Goal: Task Accomplishment & Management: Use online tool/utility

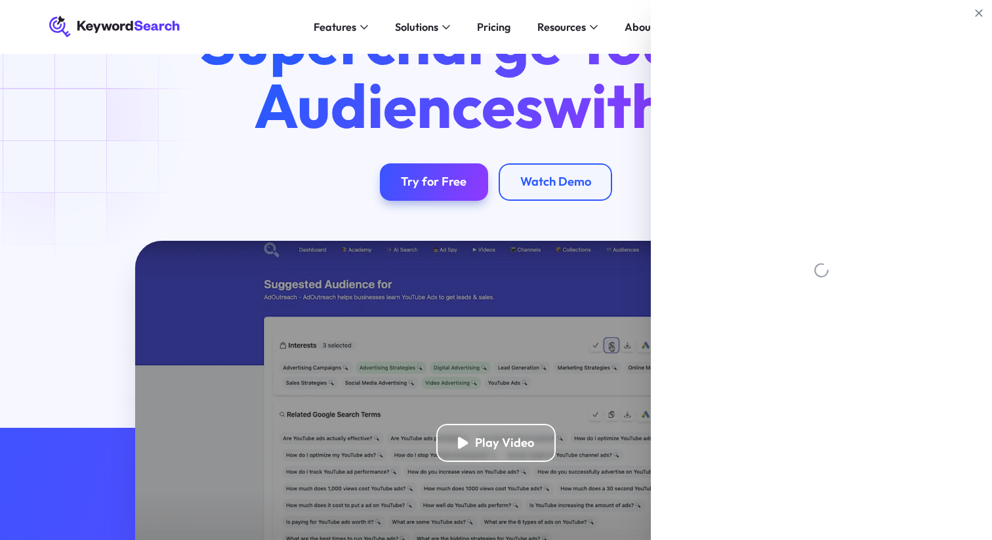
click at [59, 123] on div "Supercharge Your Ad Audiences with AI Try for Free Watch Demo" at bounding box center [495, 105] width 935 height 191
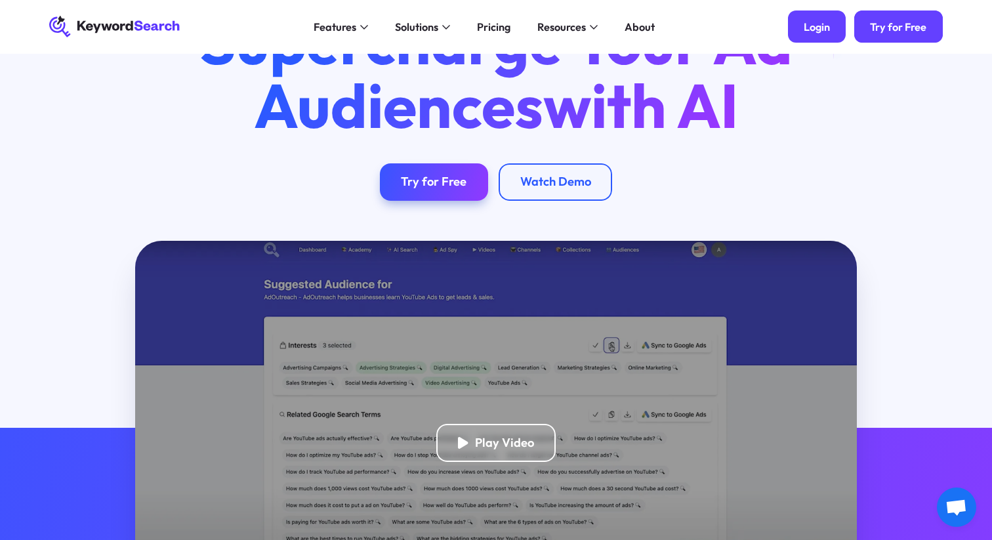
click at [809, 20] on div "Login" at bounding box center [816, 26] width 26 height 13
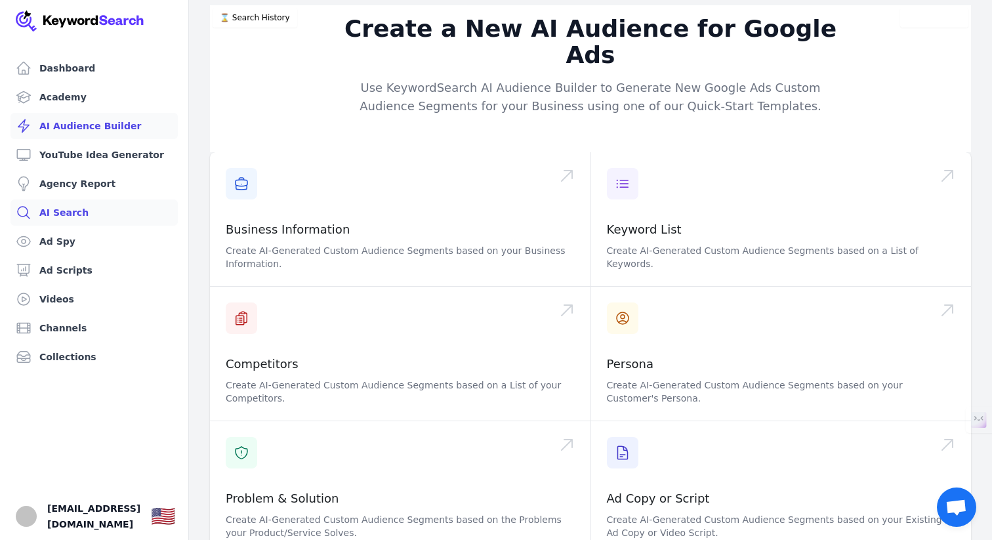
click at [81, 212] on link "AI Search" at bounding box center [93, 212] width 167 height 26
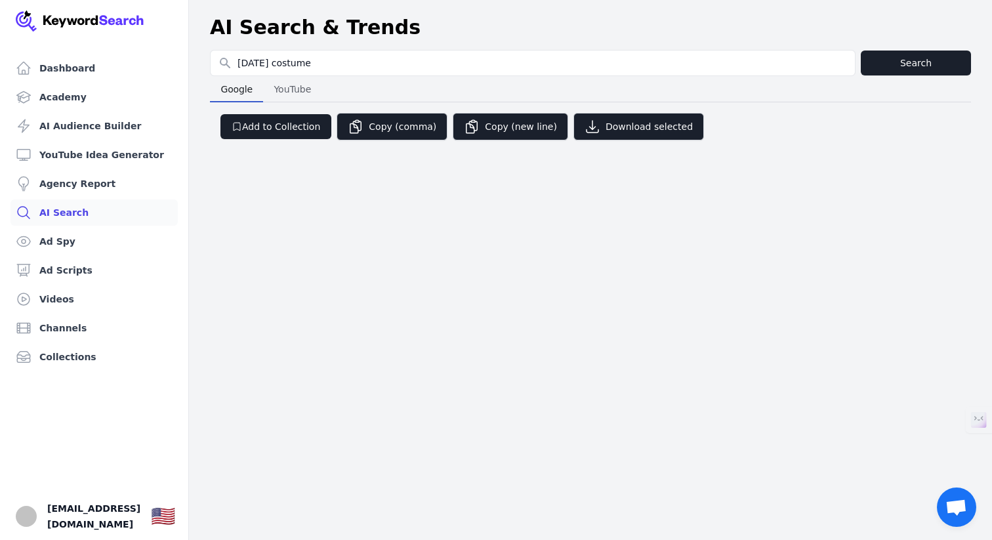
type input "[DATE] costume"
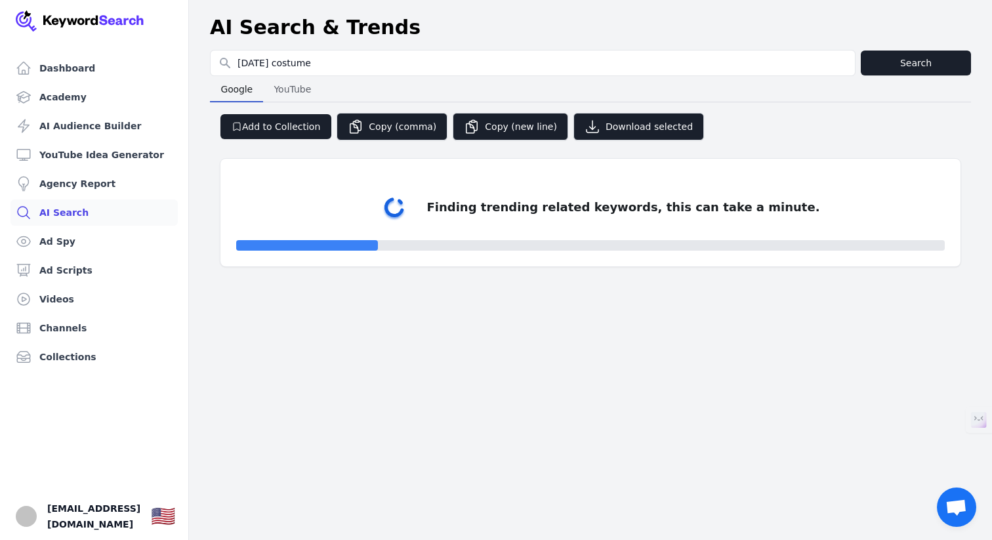
click at [544, 35] on div "AI Search & Trends" at bounding box center [590, 28] width 761 height 24
select select "50"
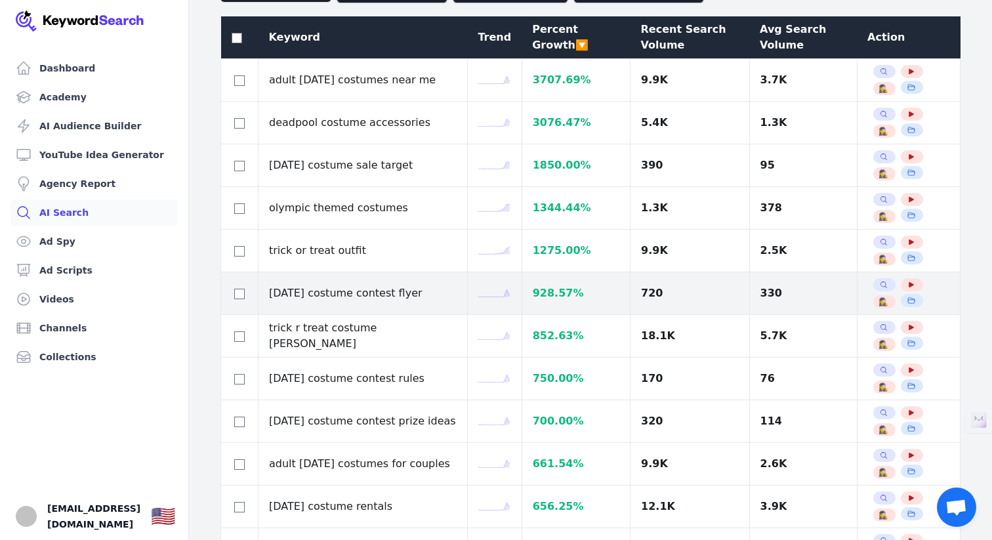
scroll to position [35, 0]
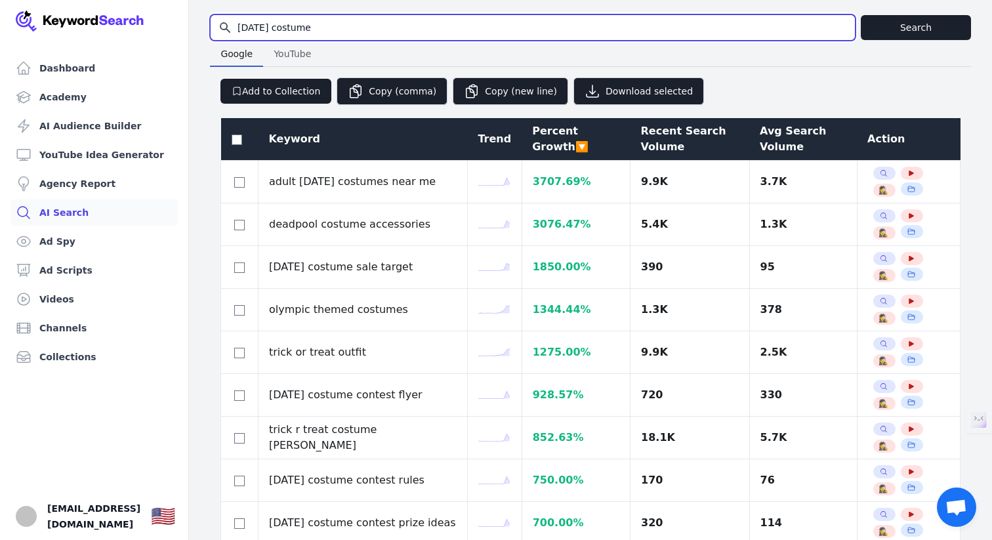
click at [329, 28] on input "halloween costume" at bounding box center [532, 27] width 644 height 25
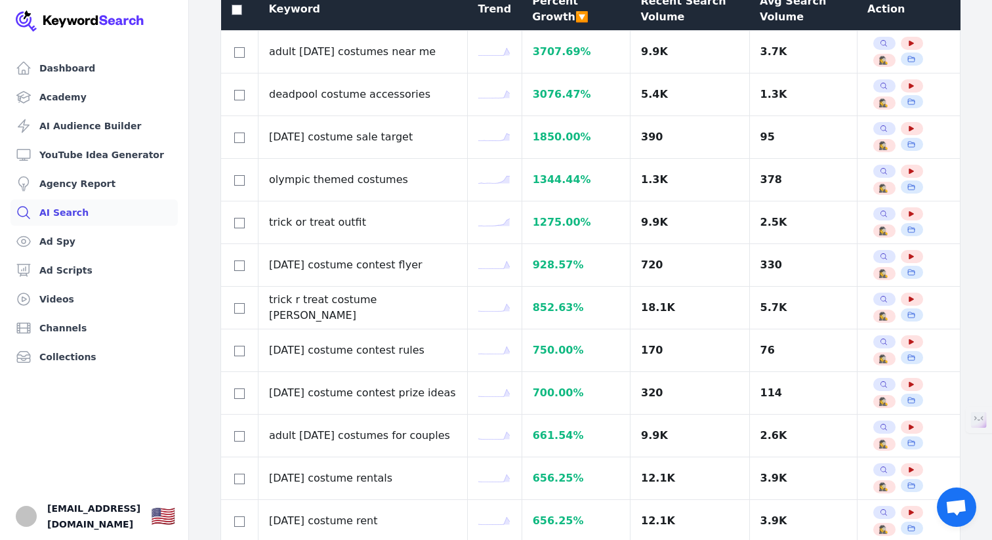
scroll to position [0, 0]
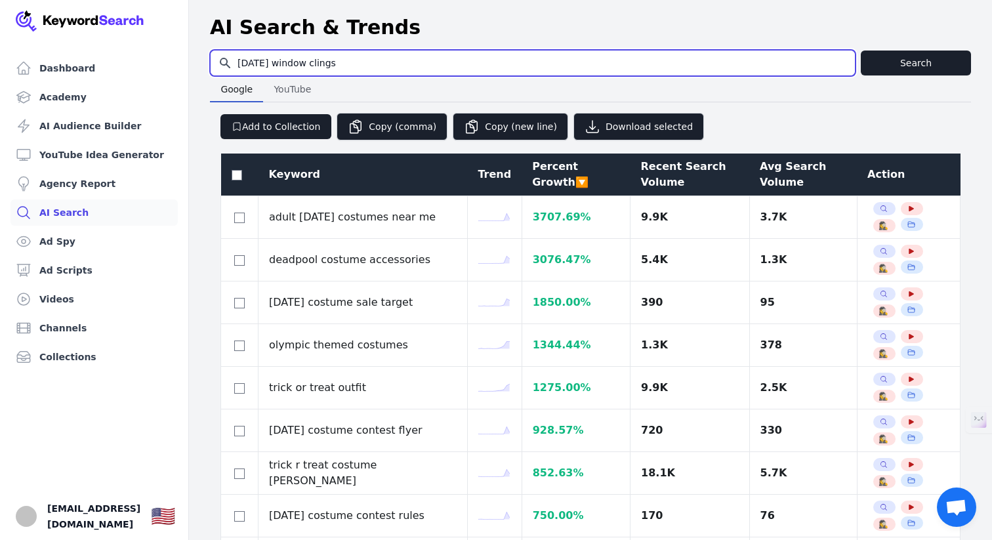
type input "halloween window clings"
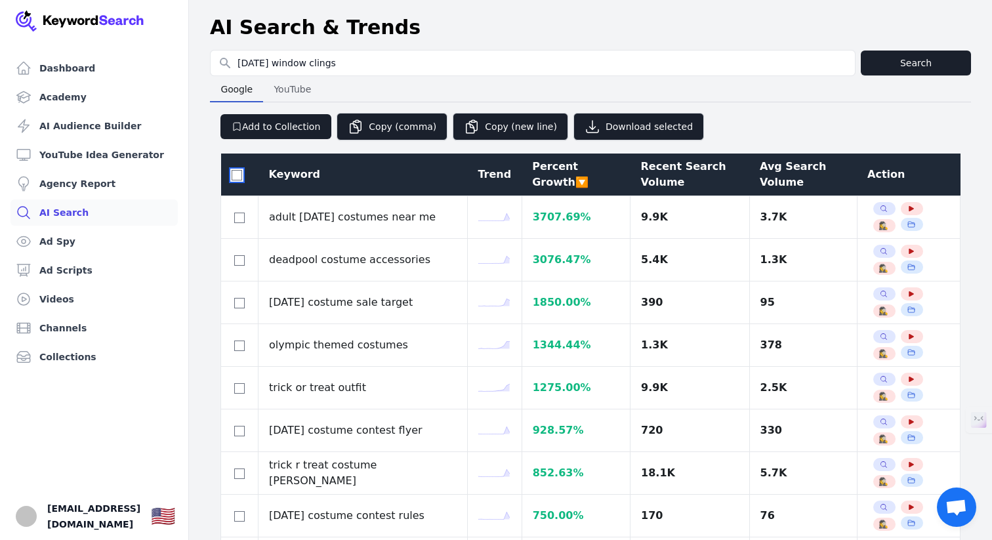
click at [232, 173] on input "checkbox" at bounding box center [236, 175] width 10 height 10
checkbox input "true"
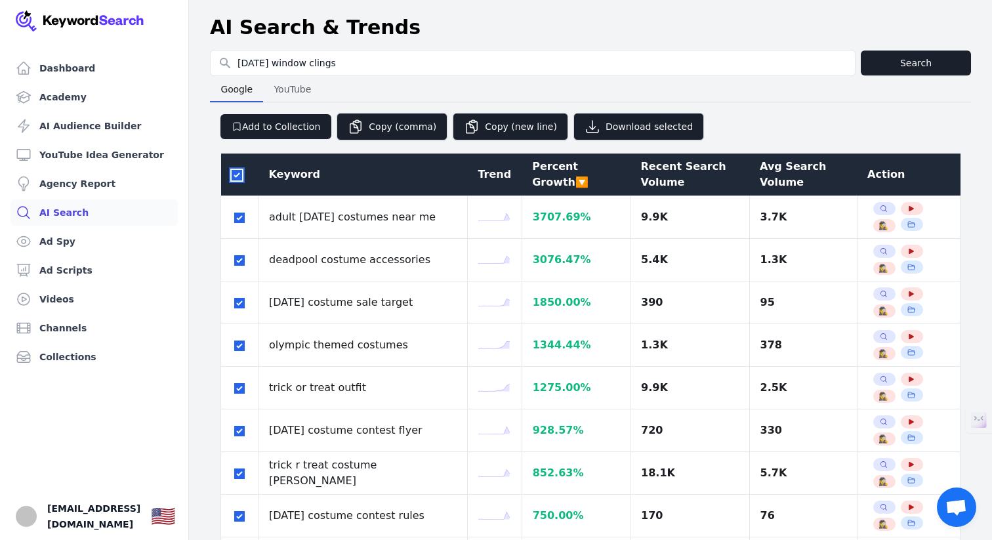
checkbox input "true"
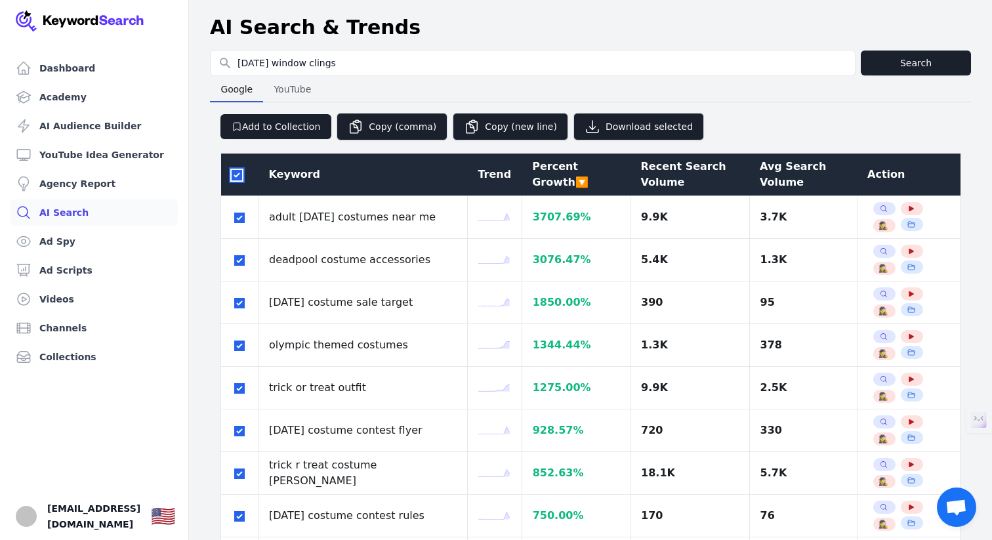
checkbox input "true"
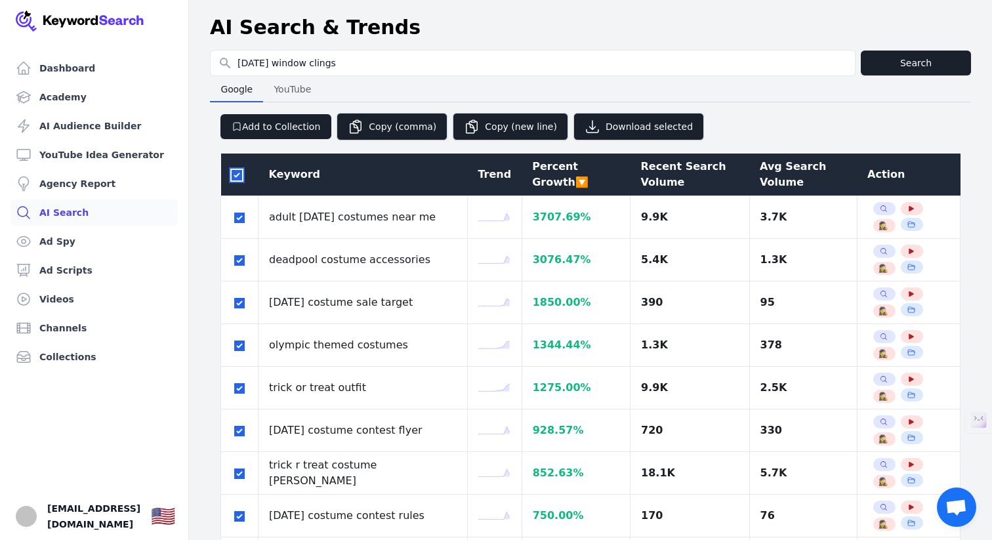
checkbox input "true"
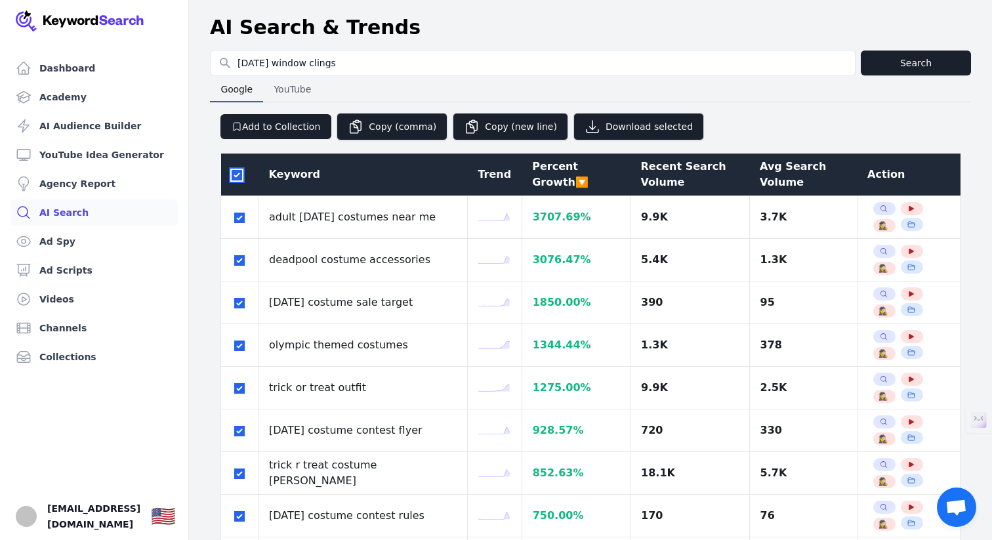
checkbox input "true"
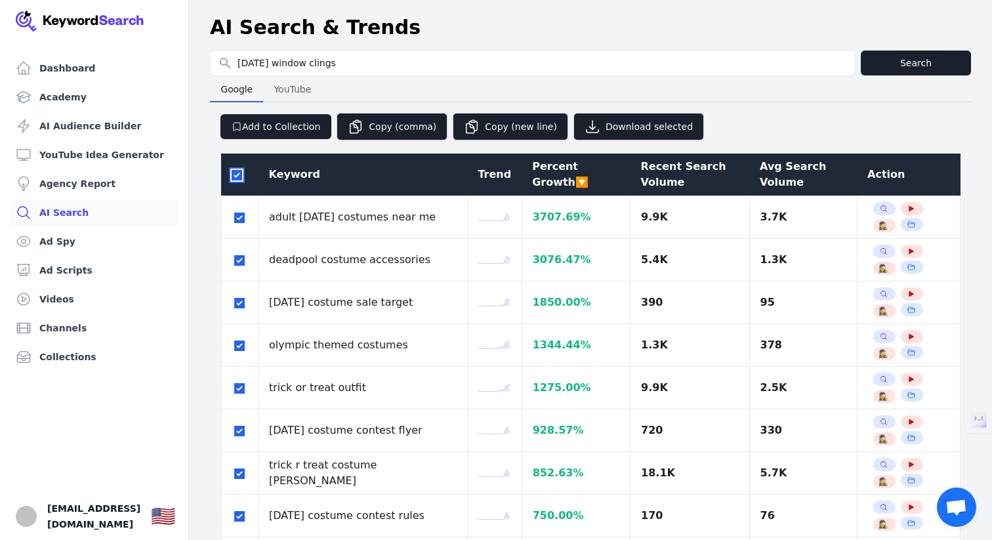
checkbox input "true"
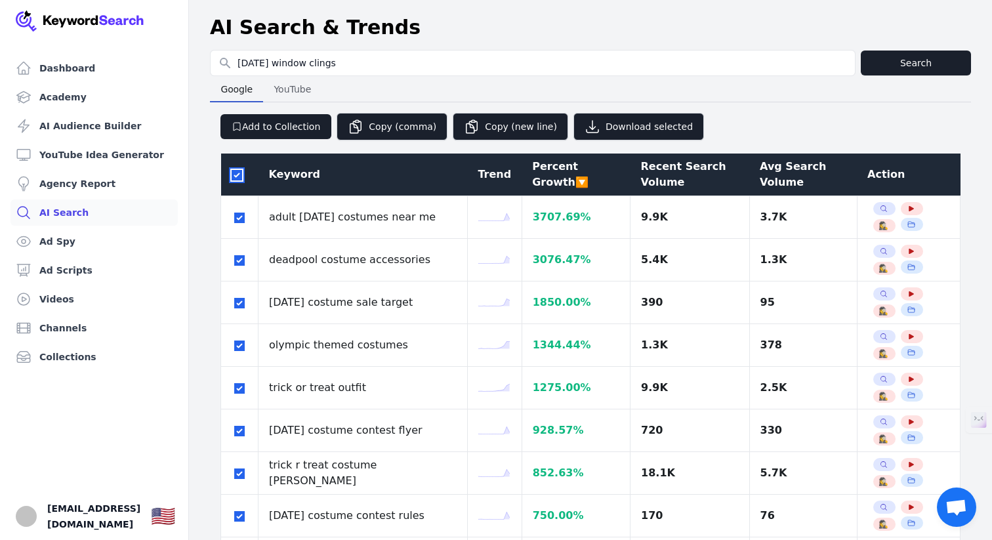
checkbox input "true"
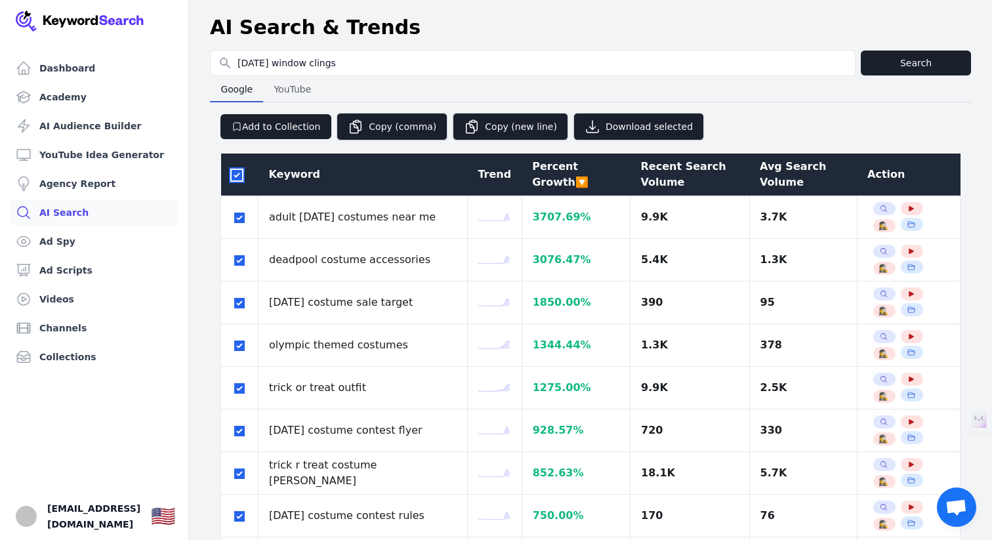
checkbox input "true"
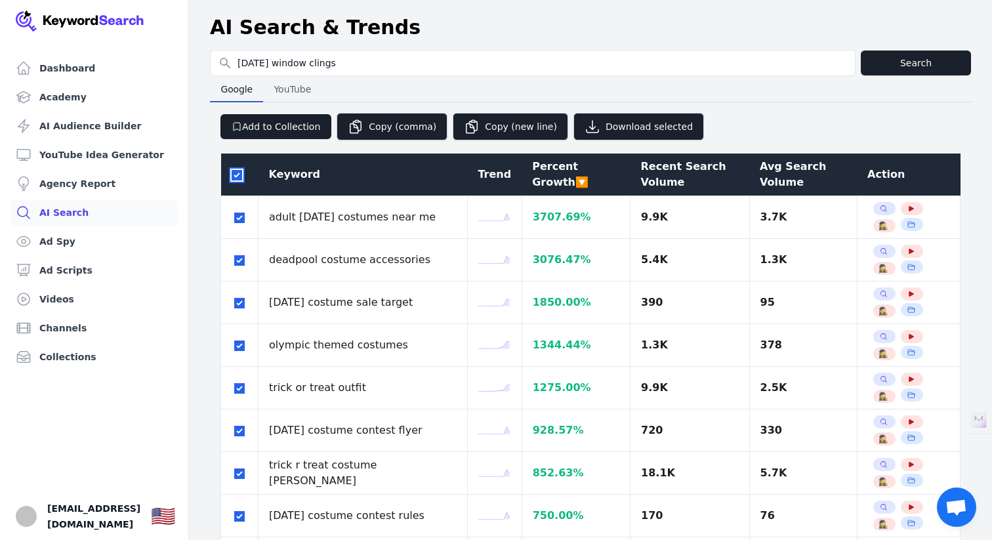
checkbox input "true"
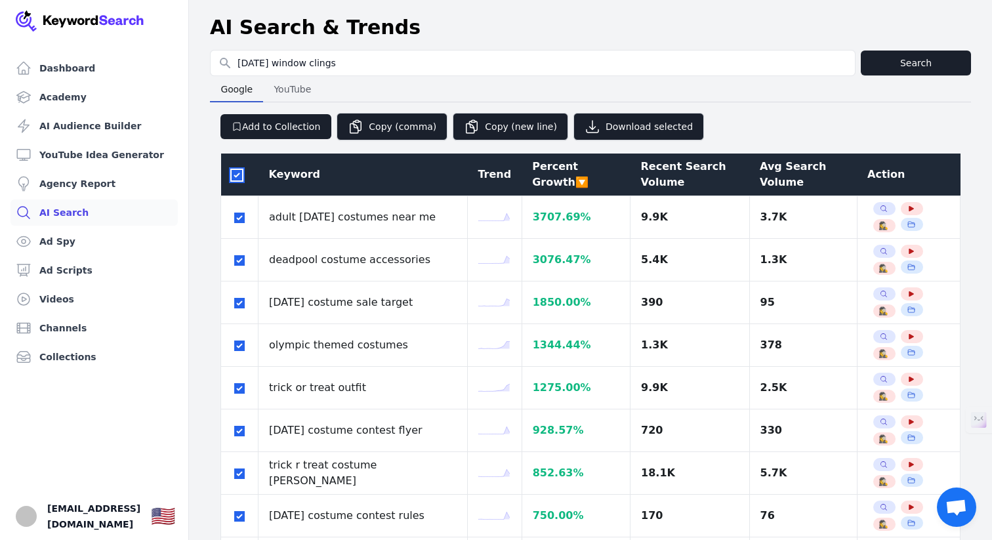
checkbox input "true"
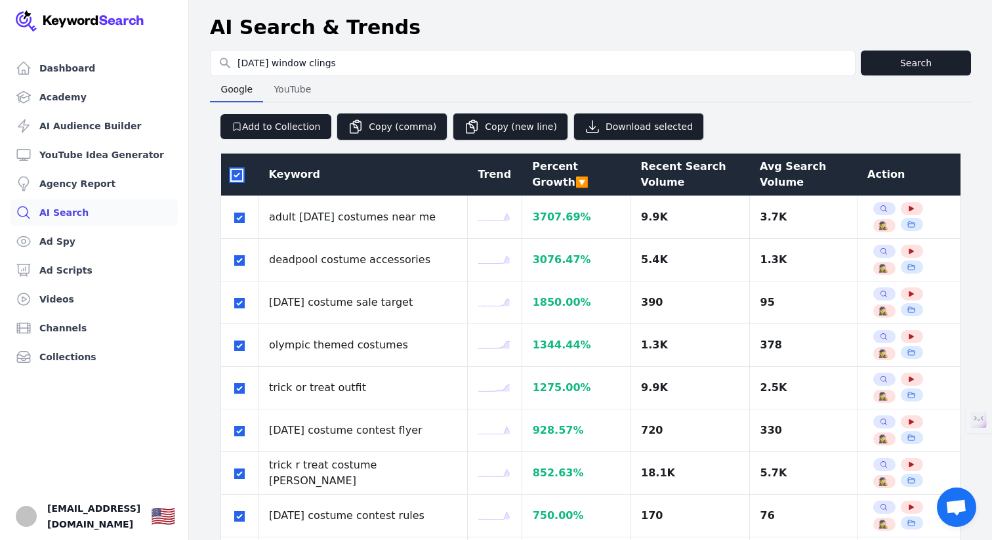
checkbox input "true"
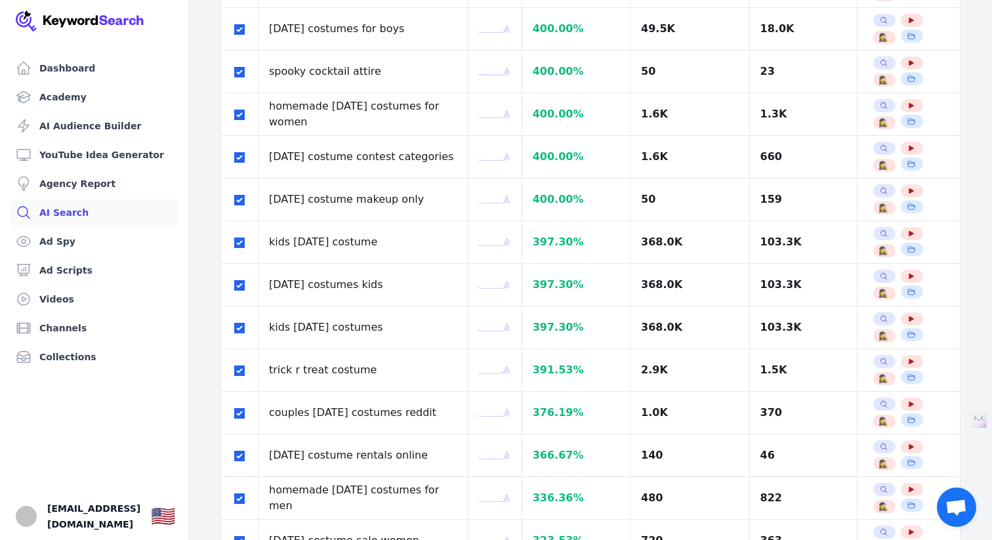
scroll to position [1841, 0]
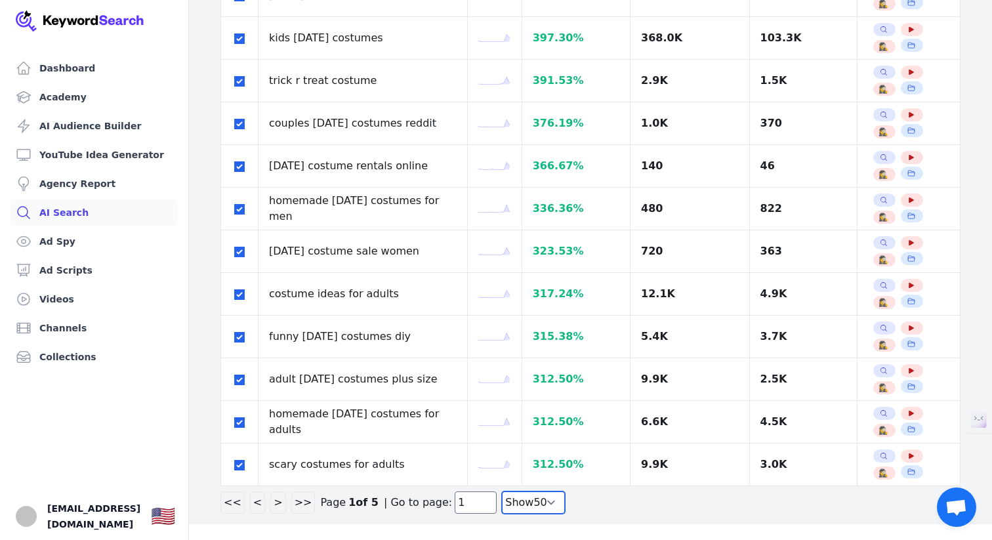
click at [510, 504] on select "Show 30 Show 40 Show 50 Show 100" at bounding box center [533, 502] width 63 height 22
select select "100"
click at [502, 513] on select "Show 30 Show 40 Show 50 Show 100" at bounding box center [533, 502] width 63 height 22
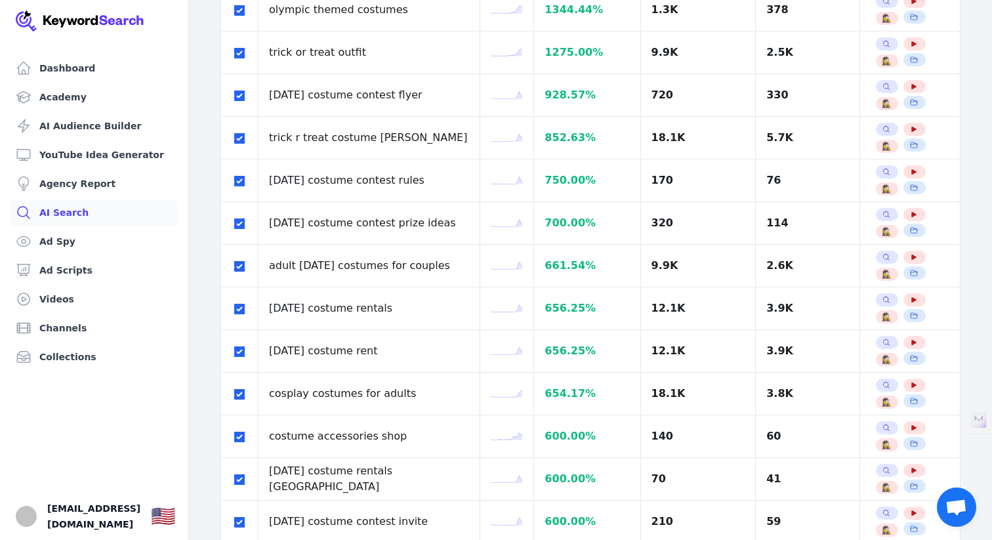
scroll to position [0, 0]
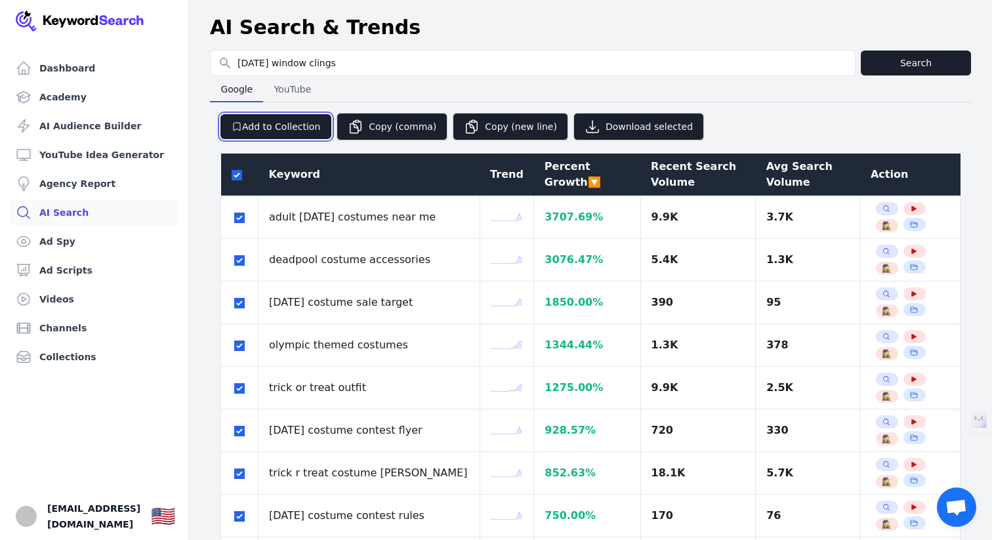
click at [281, 126] on button "Add to Collection" at bounding box center [275, 126] width 111 height 25
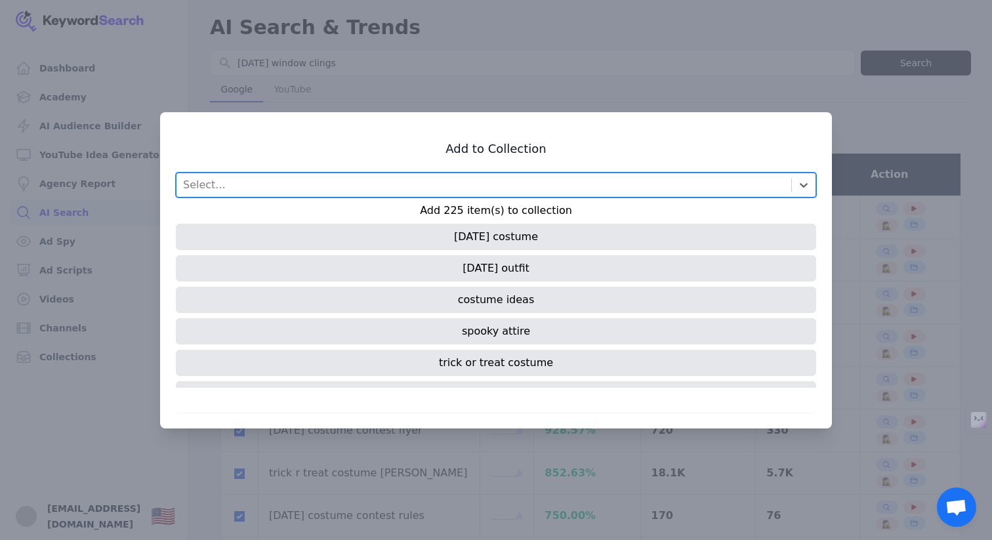
click at [521, 234] on div "halloween costume" at bounding box center [496, 237] width 640 height 26
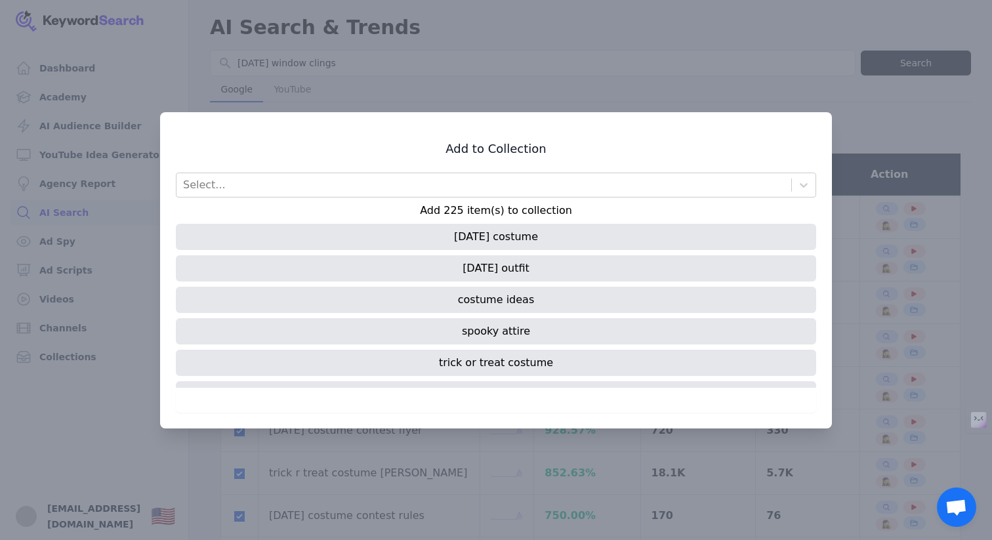
click at [521, 234] on div "halloween costume" at bounding box center [496, 237] width 640 height 26
click at [449, 181] on div "Select..." at bounding box center [483, 185] width 614 height 24
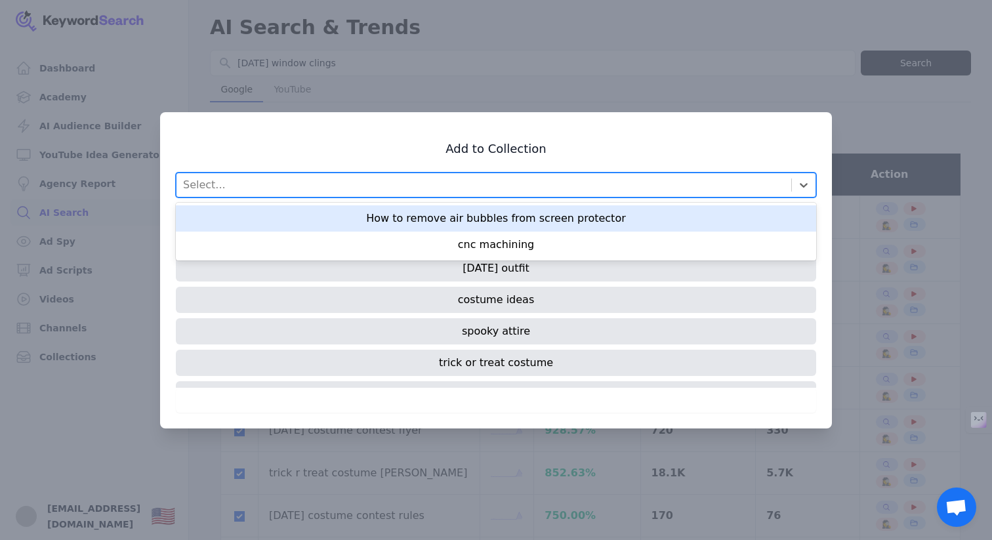
click at [439, 180] on div "Select..." at bounding box center [483, 185] width 614 height 24
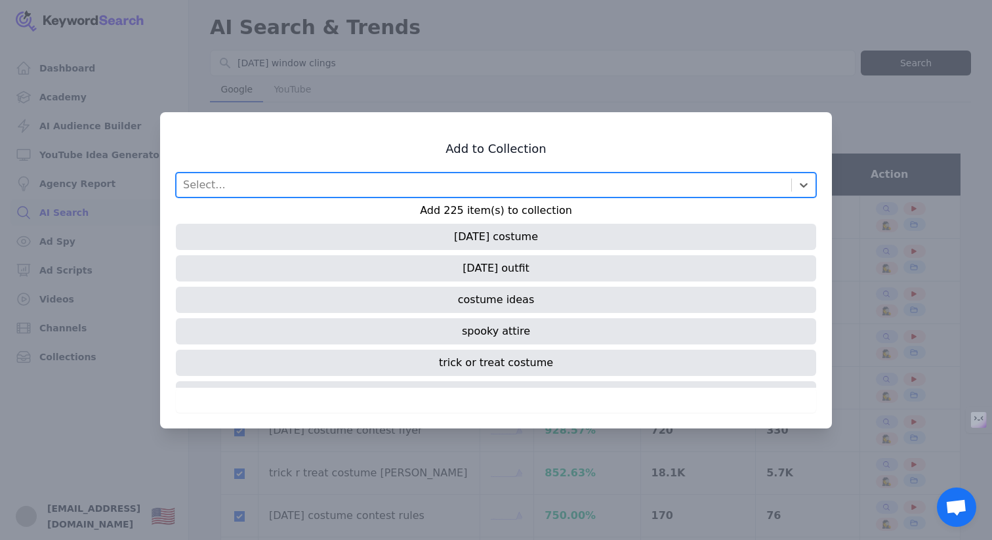
click at [608, 185] on div "Select..." at bounding box center [483, 185] width 614 height 24
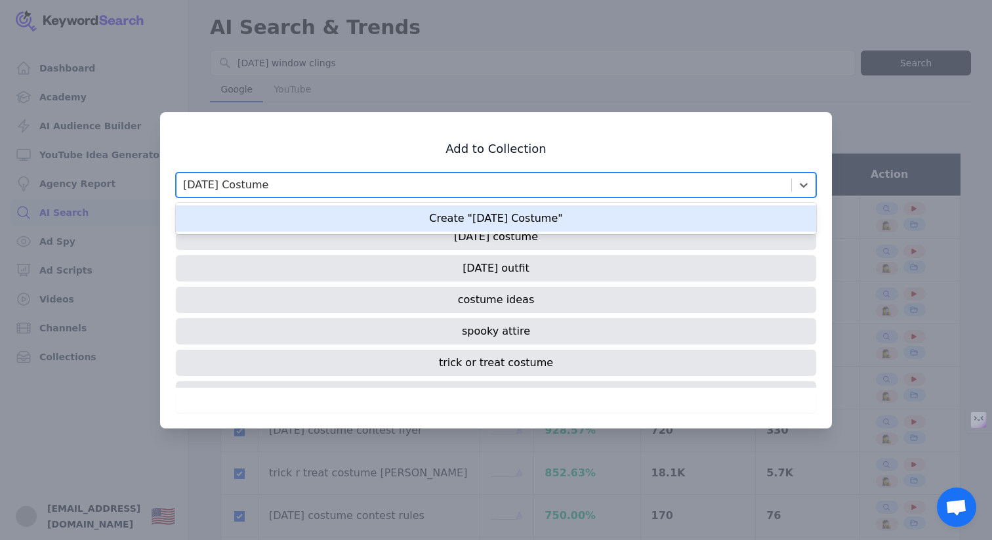
type input "Halloween Costume"
click at [765, 156] on h3 "Add to Collection" at bounding box center [496, 149] width 640 height 16
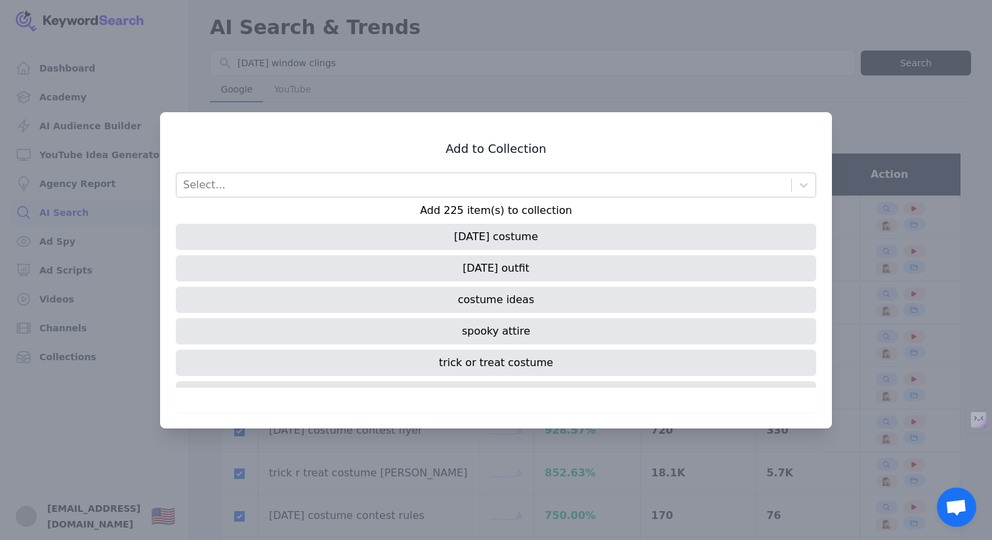
click at [693, 197] on div "Select... Add 225 item(s) to collection halloween costume halloween outfit cost…" at bounding box center [496, 292] width 640 height 240
click at [657, 191] on div "Select..." at bounding box center [483, 185] width 614 height 24
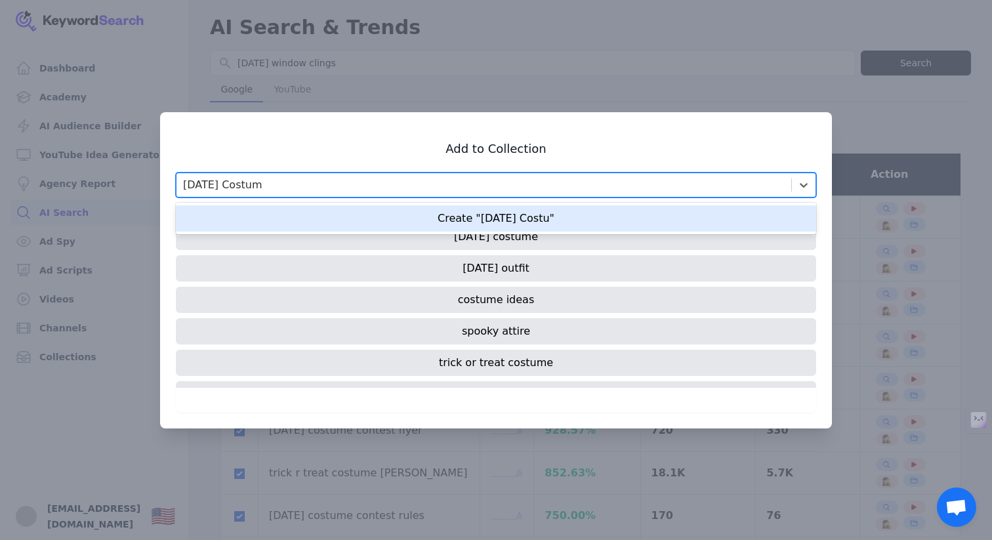
type input "Halloween Costume"
click at [505, 220] on div "Create "Halloween Costume"" at bounding box center [496, 218] width 640 height 26
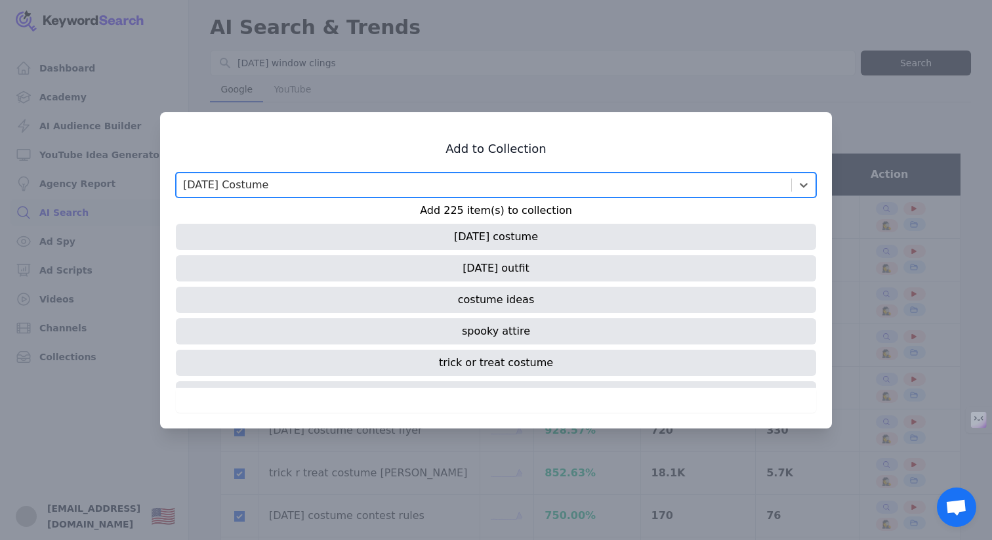
click at [513, 90] on div at bounding box center [496, 270] width 992 height 540
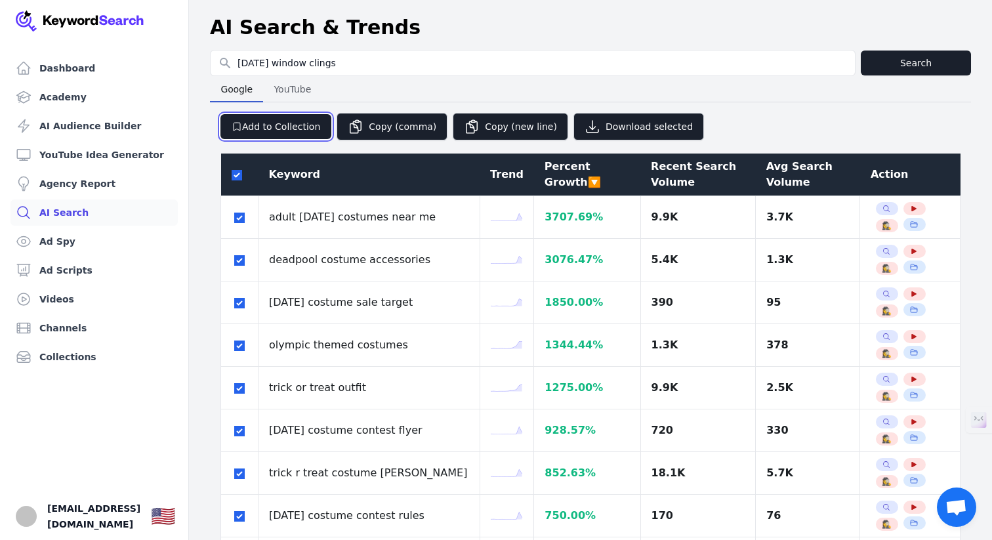
click at [292, 135] on button "Add to Collection" at bounding box center [275, 126] width 111 height 25
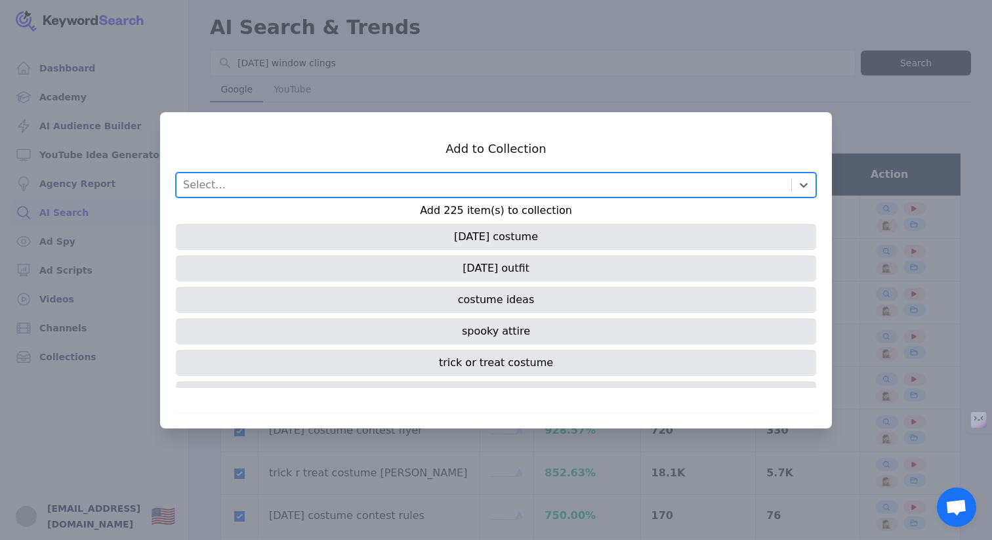
click at [487, 237] on div "halloween costume" at bounding box center [496, 237] width 640 height 26
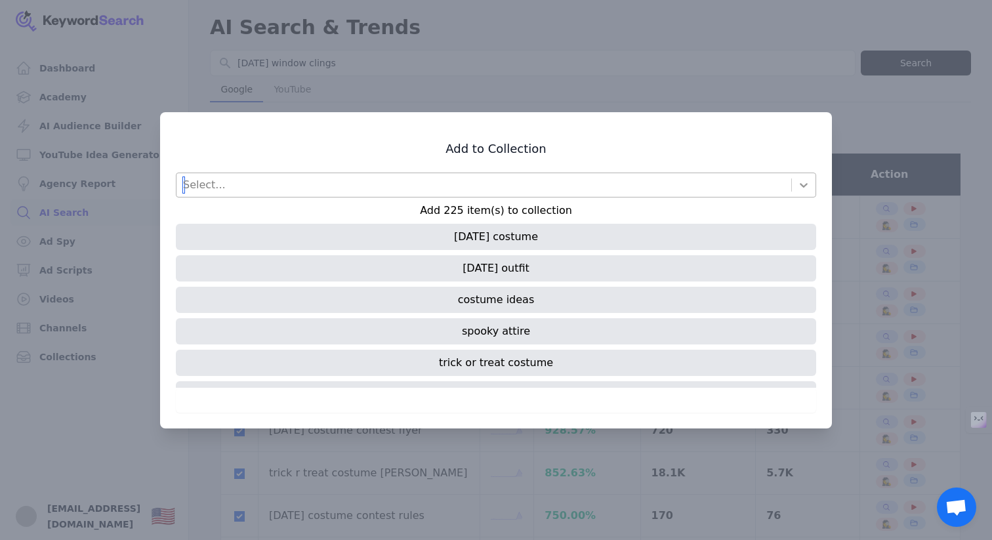
click at [801, 182] on icon at bounding box center [803, 184] width 13 height 13
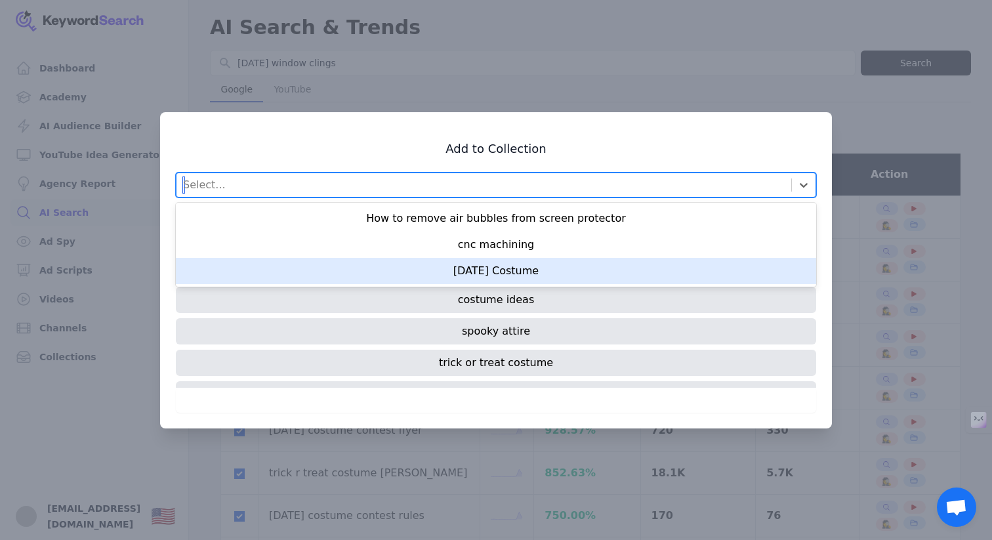
click at [546, 268] on div "Halloween Costume" at bounding box center [496, 271] width 640 height 26
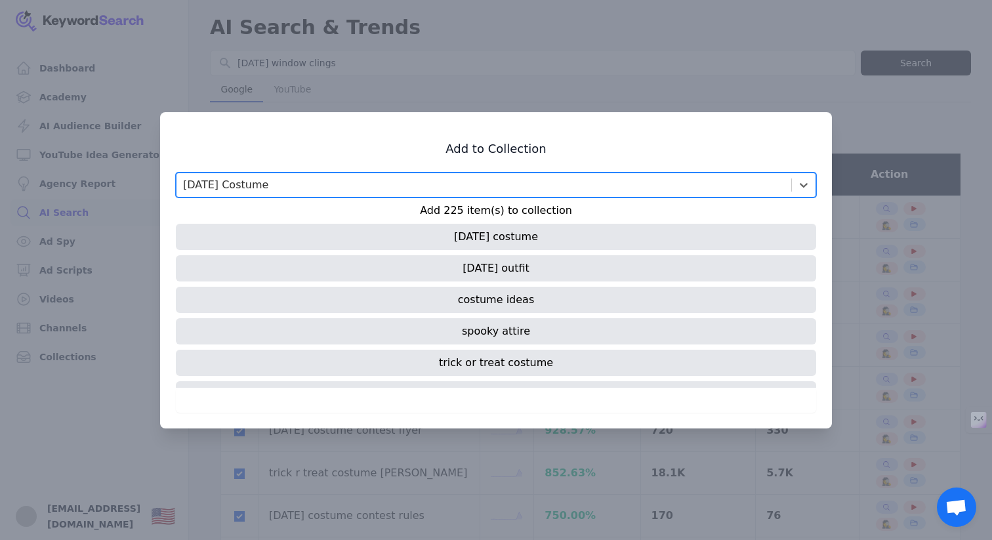
click at [506, 85] on div at bounding box center [496, 270] width 992 height 540
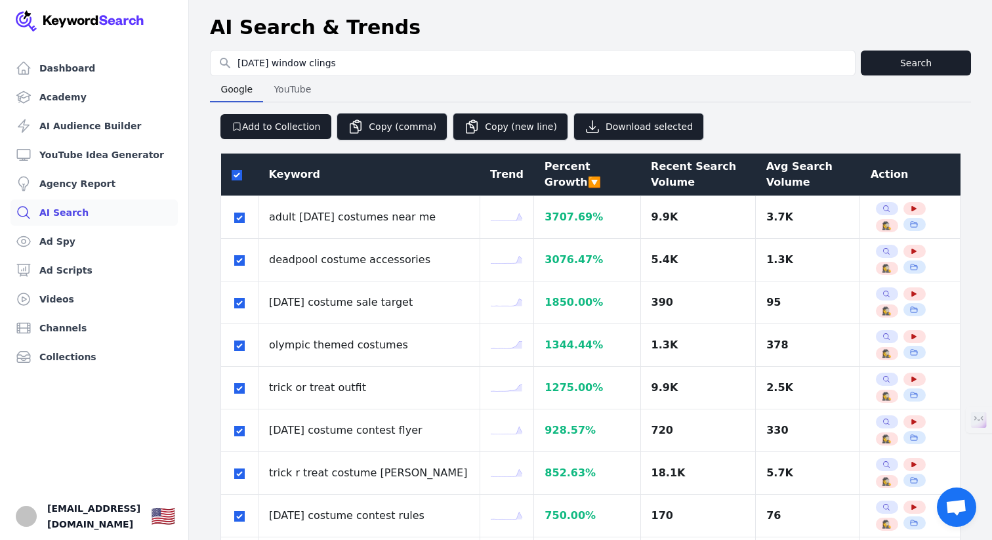
click at [506, 85] on div at bounding box center [496, 270] width 992 height 540
click at [267, 127] on button "Add to Collection" at bounding box center [275, 126] width 111 height 25
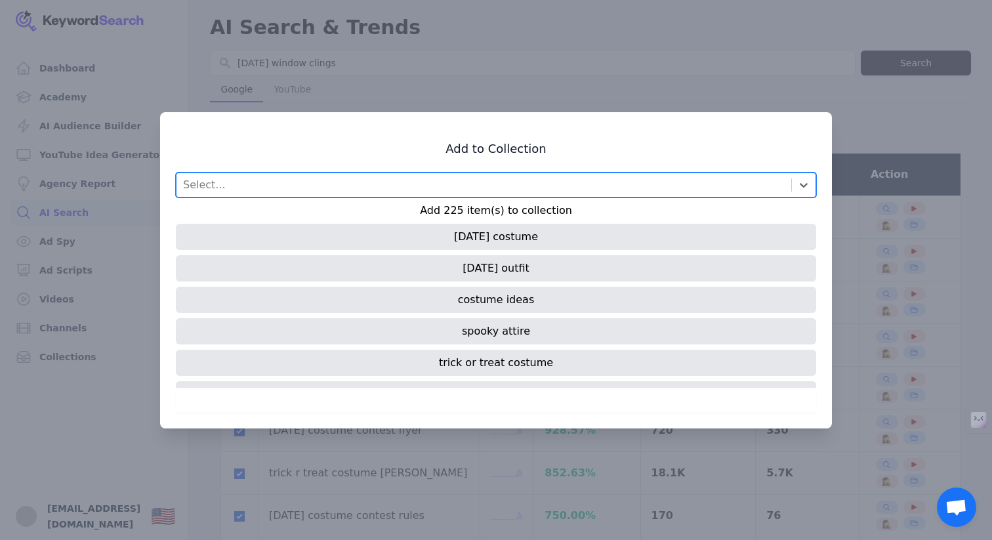
click at [720, 20] on div at bounding box center [496, 270] width 992 height 540
